Goal: Task Accomplishment & Management: Complete application form

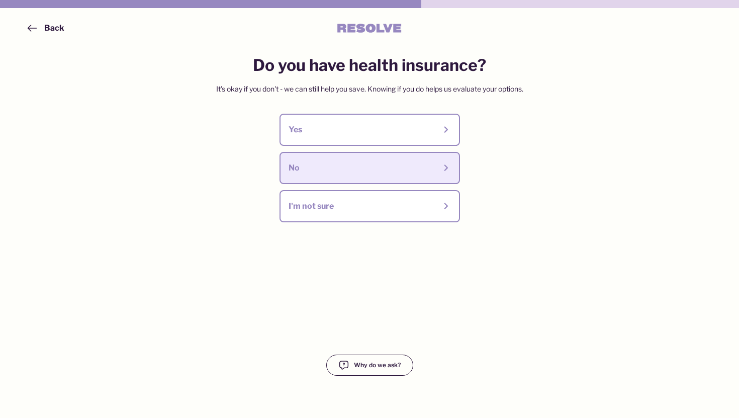
click at [376, 172] on div "No" at bounding box center [362, 167] width 147 height 11
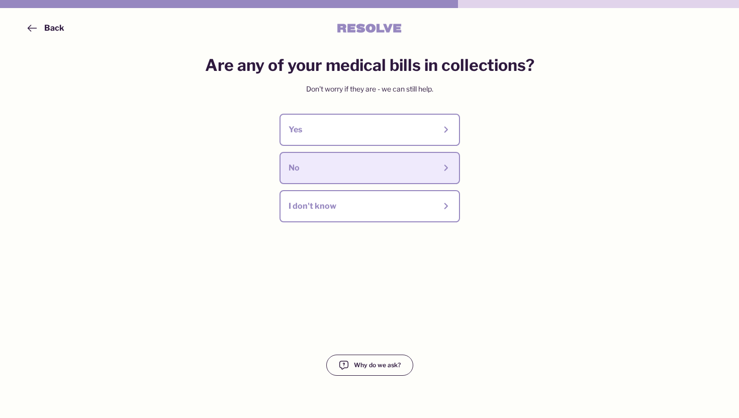
click at [380, 170] on div "No" at bounding box center [362, 167] width 147 height 11
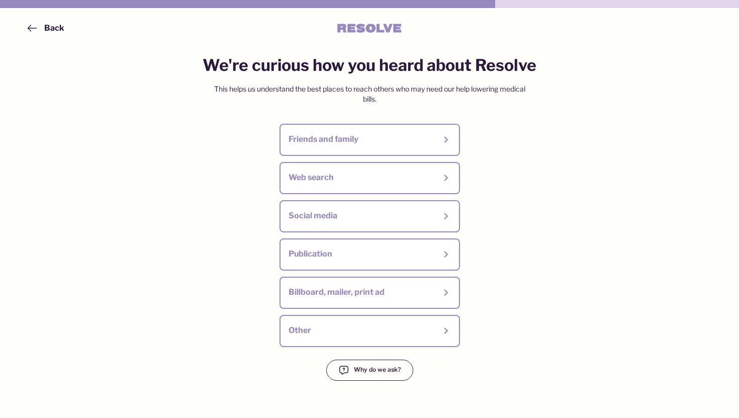
click at [41, 25] on span "Back" at bounding box center [45, 28] width 38 height 12
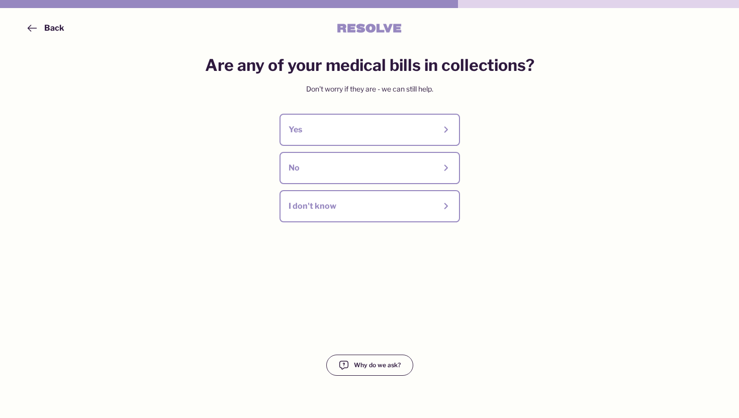
click at [46, 24] on div "Back" at bounding box center [54, 28] width 20 height 11
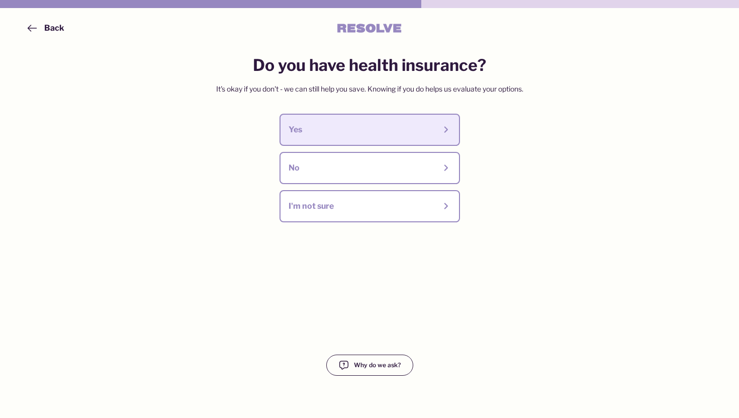
click at [356, 128] on div "Yes" at bounding box center [362, 129] width 147 height 11
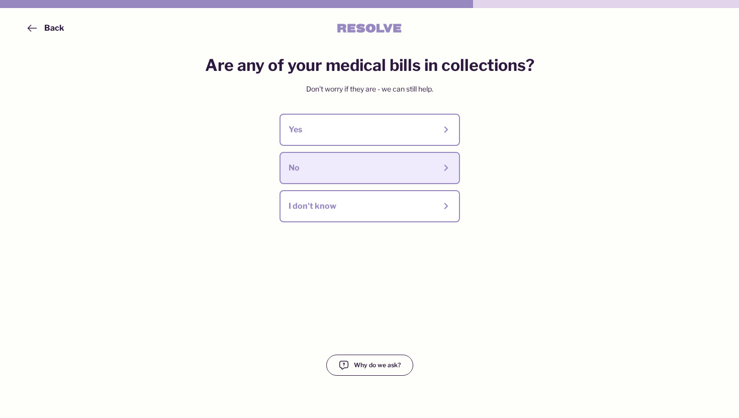
click at [359, 168] on div "No" at bounding box center [362, 167] width 147 height 11
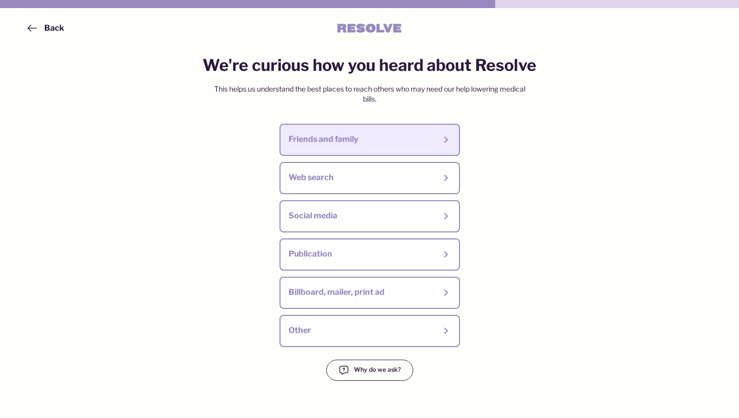
click at [359, 146] on div "Friends and family" at bounding box center [370, 140] width 162 height 14
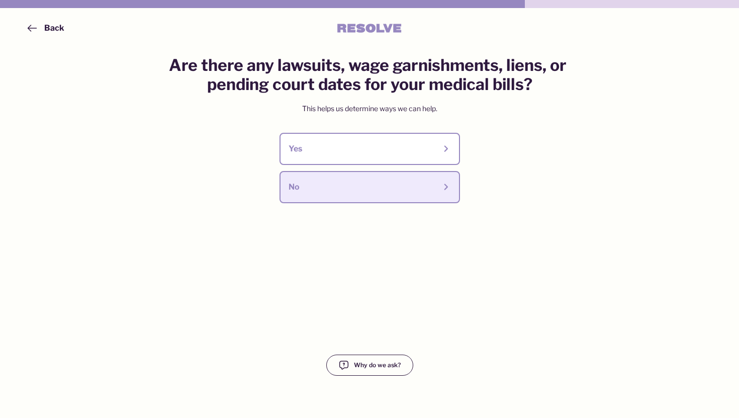
click at [378, 191] on div "No" at bounding box center [362, 187] width 147 height 11
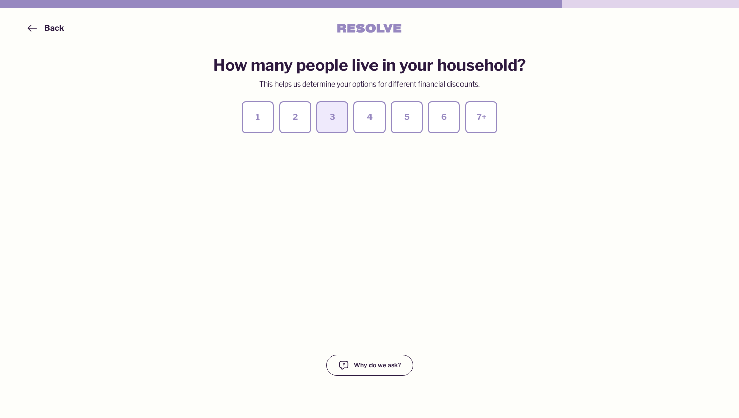
click at [325, 120] on div "3" at bounding box center [332, 117] width 14 height 11
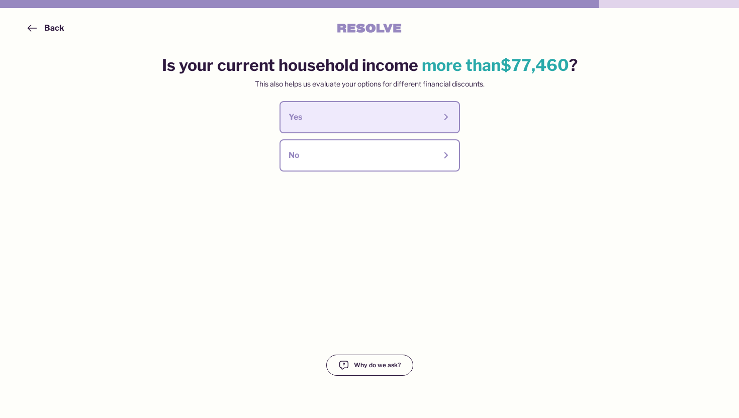
click at [327, 121] on div "Yes" at bounding box center [362, 117] width 147 height 11
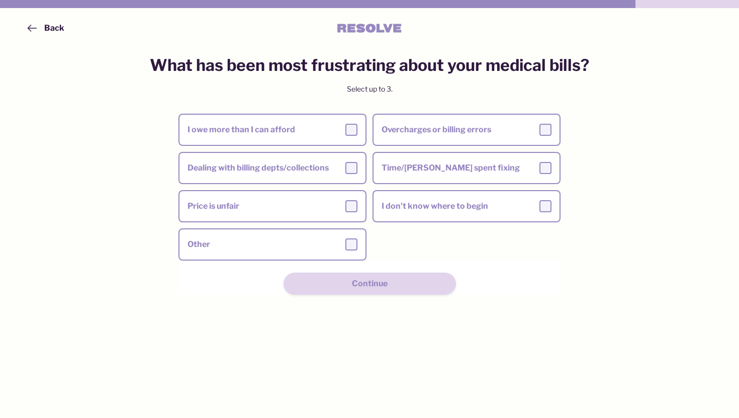
click at [327, 121] on label "I owe more than I can afford" at bounding box center [273, 130] width 186 height 28
click at [0, 0] on input "I owe more than I can afford" at bounding box center [0, 0] width 0 height 0
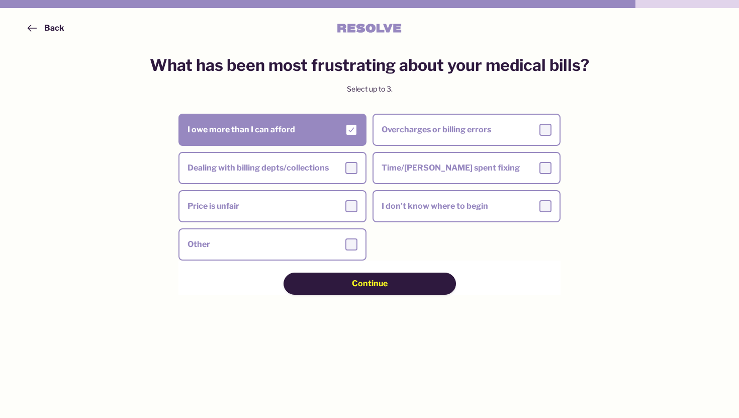
click at [376, 284] on span "Continue" at bounding box center [370, 283] width 36 height 11
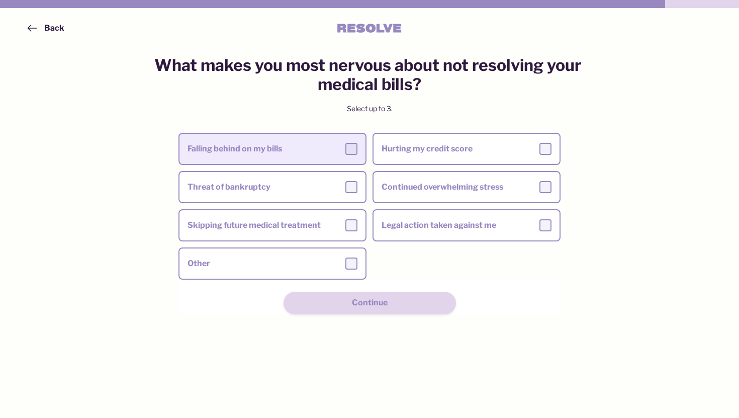
click at [291, 148] on div "Falling behind on my bills" at bounding box center [273, 149] width 170 height 12
click at [0, 0] on input "Falling behind on my bills" at bounding box center [0, 0] width 0 height 0
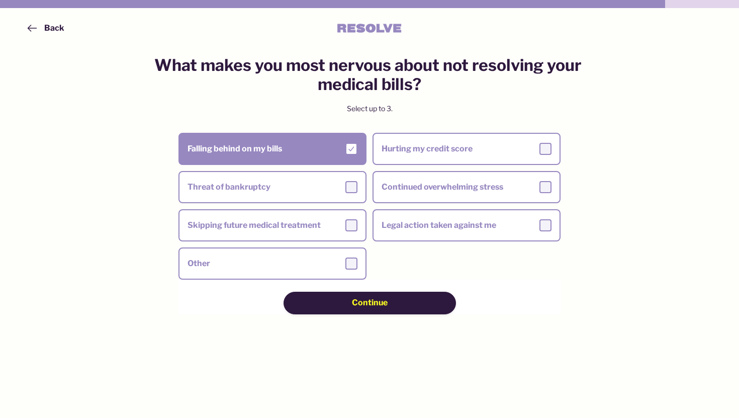
click at [330, 308] on div "Continue" at bounding box center [369, 302] width 101 height 11
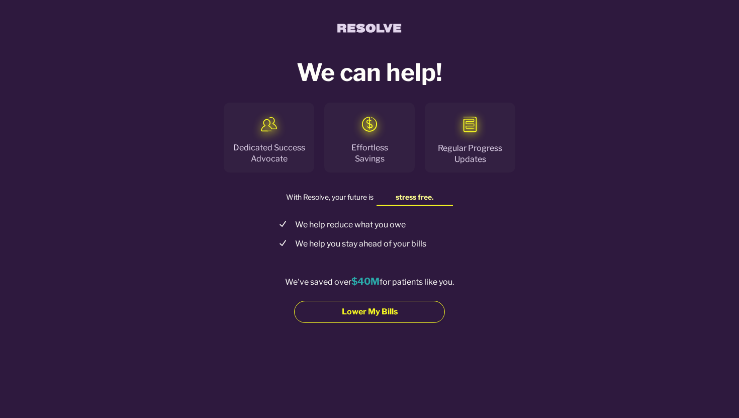
click at [372, 309] on span "Lower My Bills" at bounding box center [370, 311] width 56 height 11
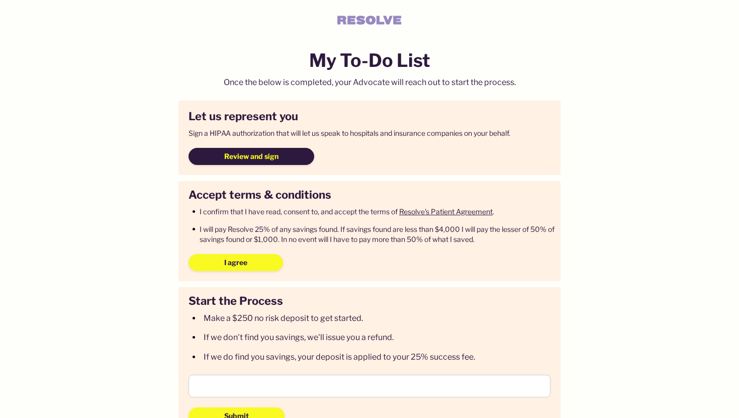
click at [239, 153] on span "Review and sign" at bounding box center [251, 156] width 54 height 10
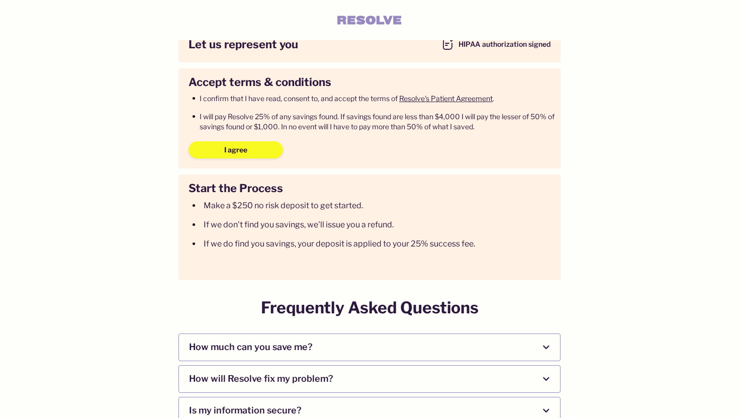
scroll to position [131, 0]
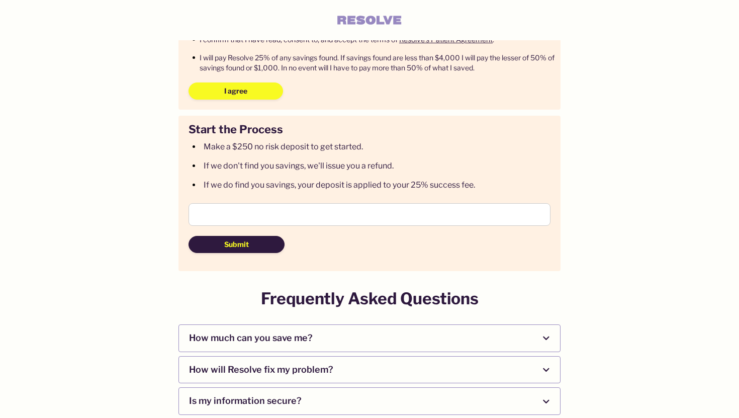
click at [249, 245] on button "Submit" at bounding box center [237, 244] width 96 height 17
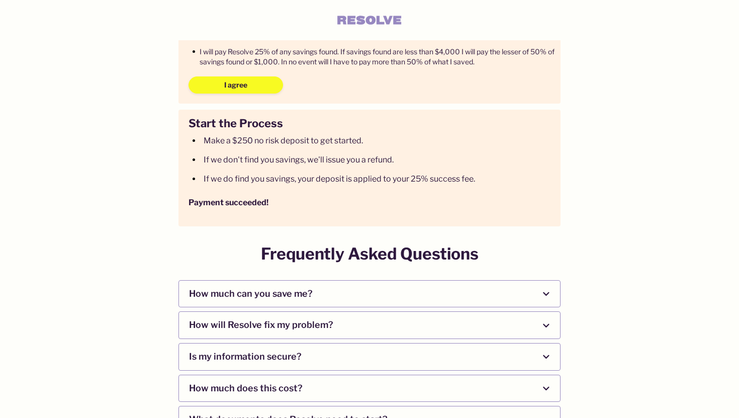
scroll to position [0, 0]
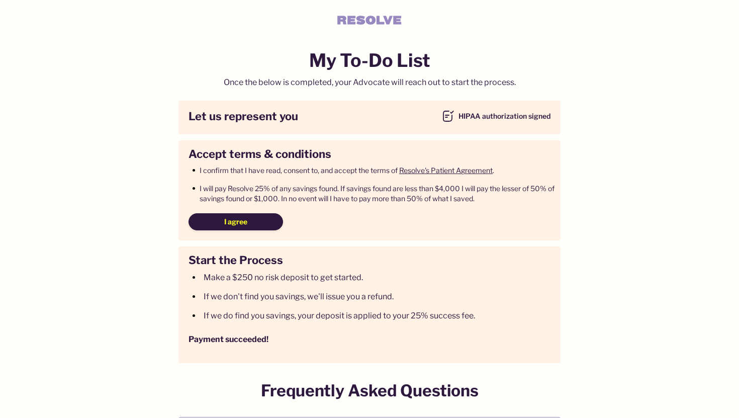
click at [267, 227] on button "I agree" at bounding box center [236, 221] width 95 height 17
